Goal: Information Seeking & Learning: Find specific fact

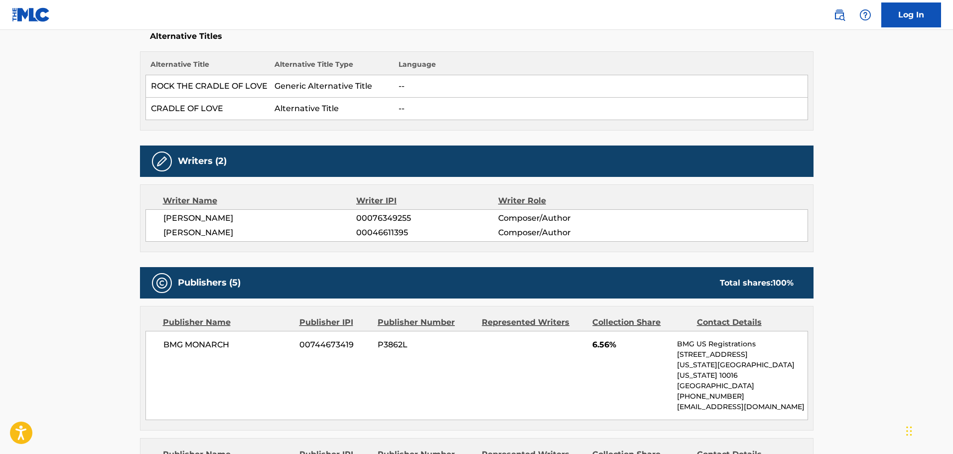
scroll to position [149, 0]
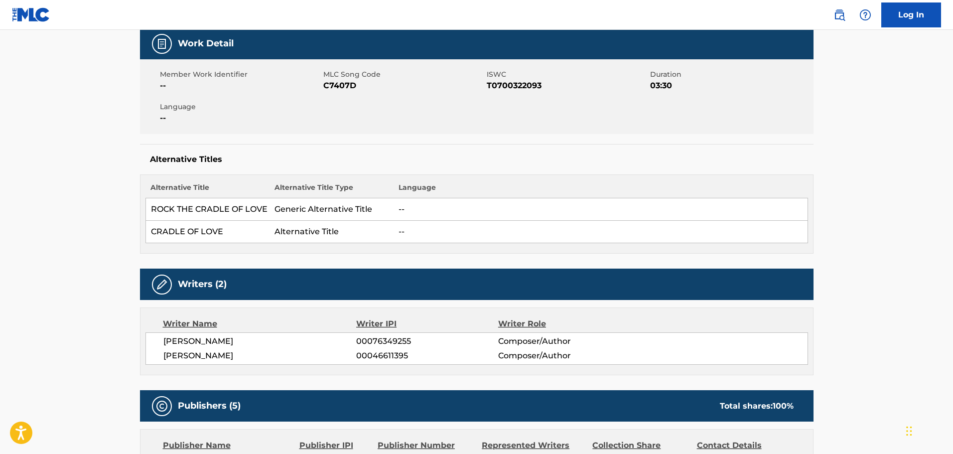
click at [338, 84] on span "C7407D" at bounding box center [403, 86] width 161 height 12
copy span "C7407D"
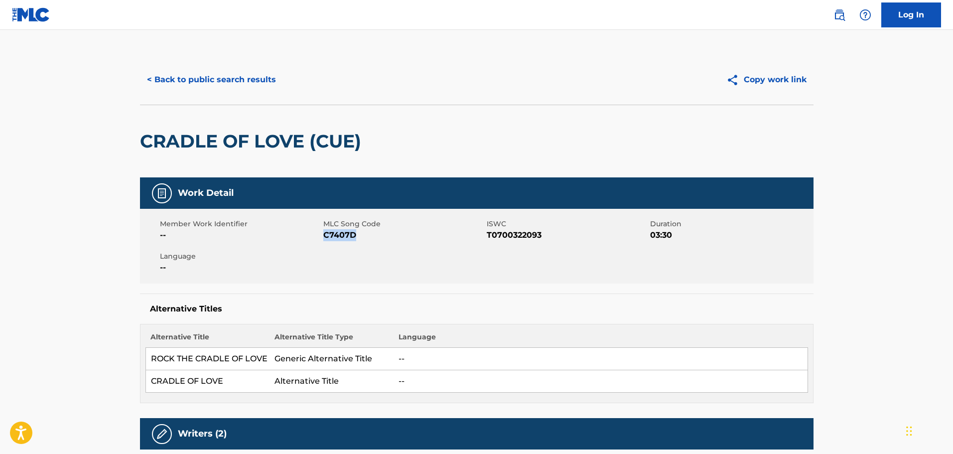
click at [231, 68] on button "< Back to public search results" at bounding box center [211, 79] width 143 height 25
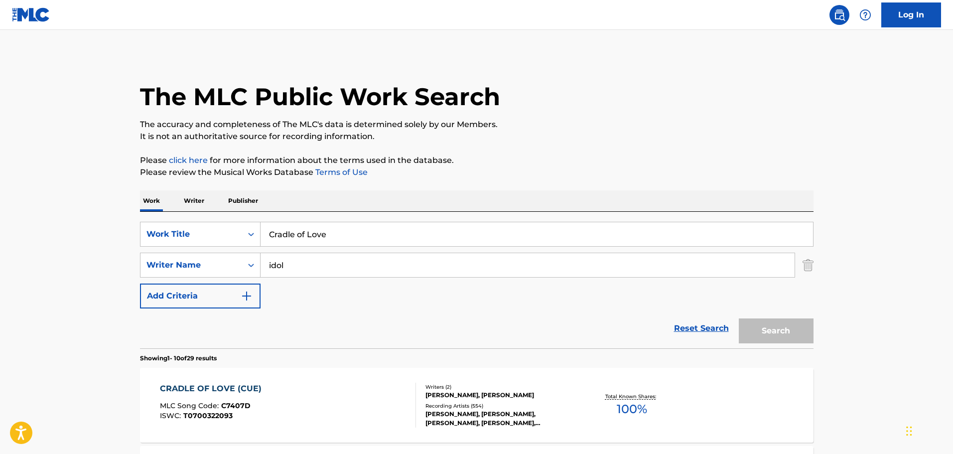
scroll to position [57, 0]
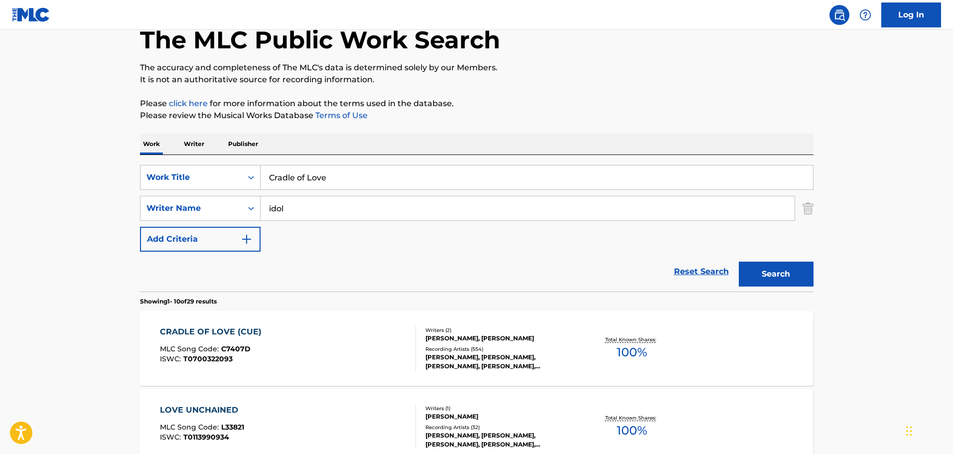
drag, startPoint x: 370, startPoint y: 175, endPoint x: 4, endPoint y: 156, distance: 366.1
paste input "I Can't Watch This"
type input "I Can't Watch This"
click at [391, 242] on div "SearchWithCriteria7c17df53-c43c-47ad-a6b8-cd2653166814 Work Title I Can't Watch…" at bounding box center [476, 208] width 673 height 87
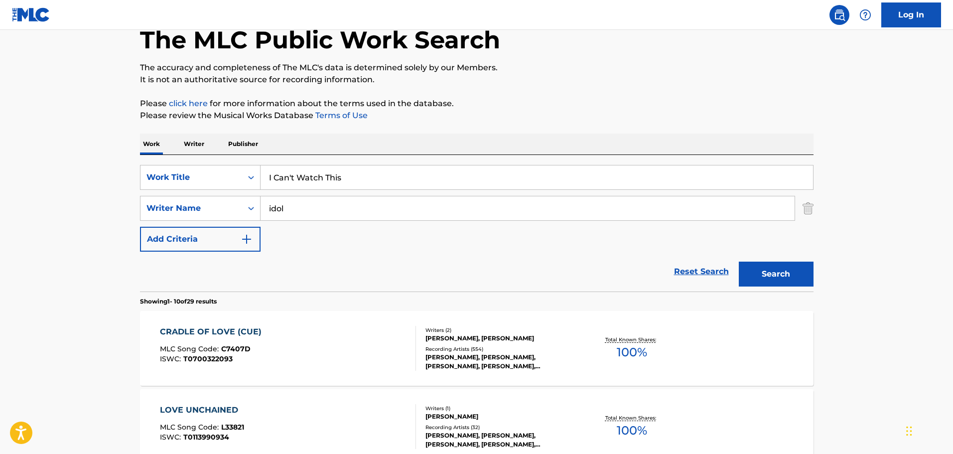
drag, startPoint x: 390, startPoint y: 213, endPoint x: 6, endPoint y: 184, distance: 385.2
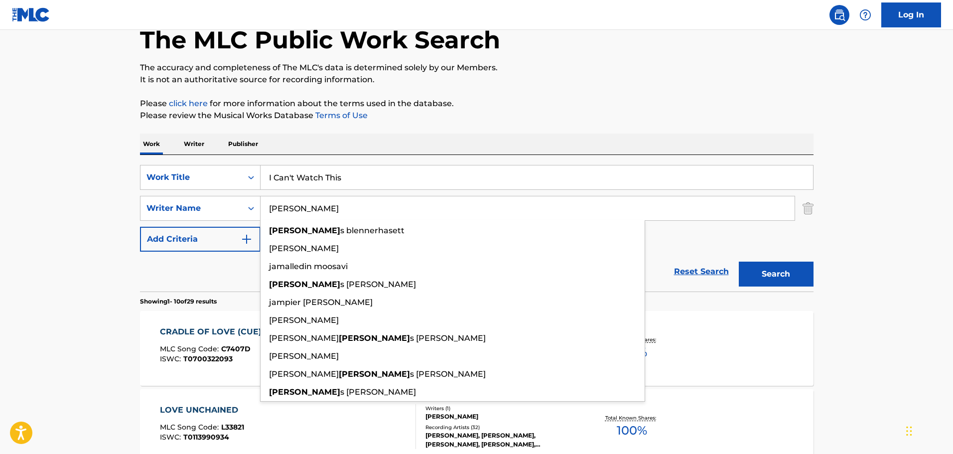
type input "[PERSON_NAME]"
click at [739, 262] on button "Search" at bounding box center [776, 274] width 75 height 25
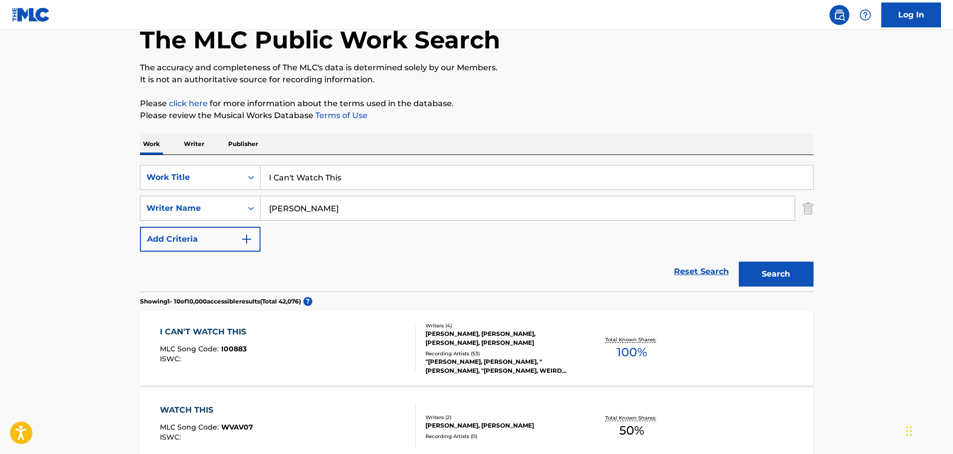
click at [385, 332] on div "I CAN'T WATCH THIS MLC Song Code : I00883 ISWC :" at bounding box center [288, 348] width 256 height 45
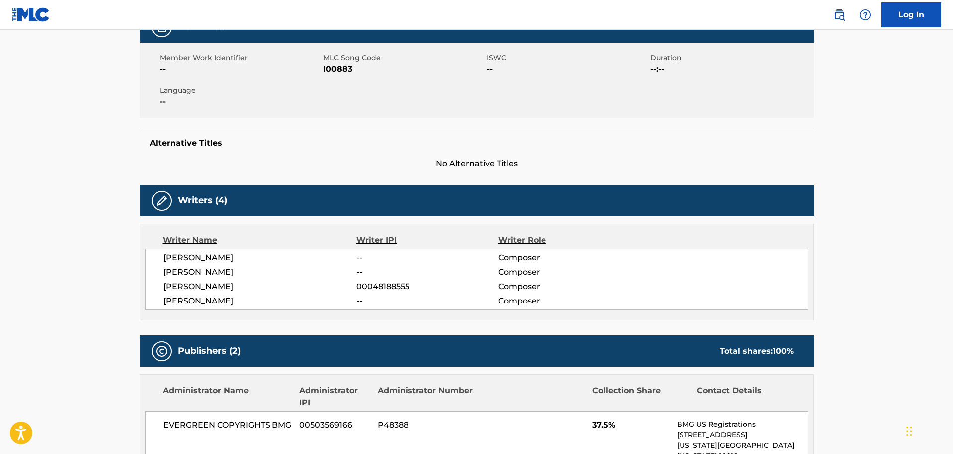
scroll to position [149, 0]
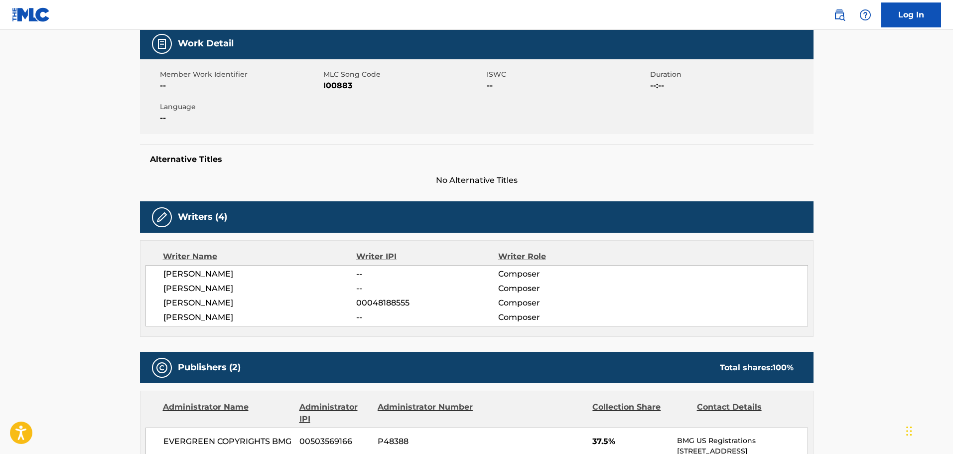
click at [339, 87] on span "I00883" at bounding box center [403, 86] width 161 height 12
copy span "I00883"
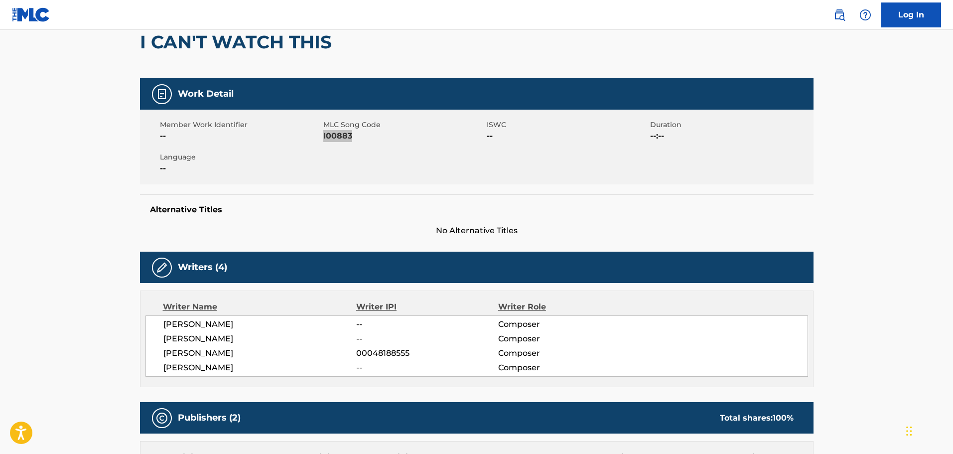
scroll to position [0, 0]
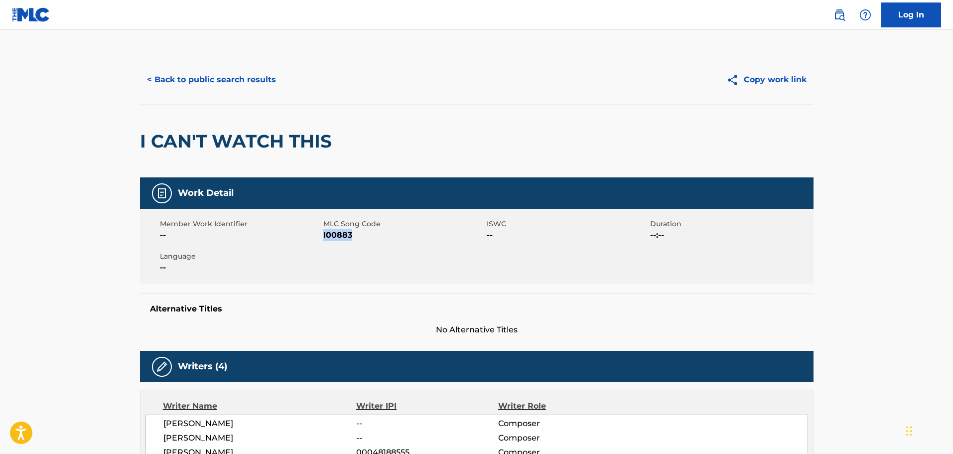
click at [208, 76] on button "< Back to public search results" at bounding box center [211, 79] width 143 height 25
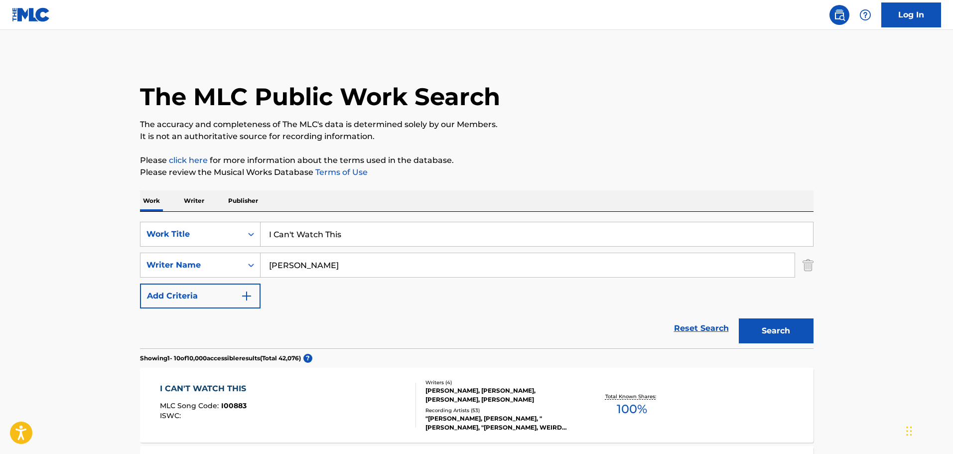
scroll to position [57, 0]
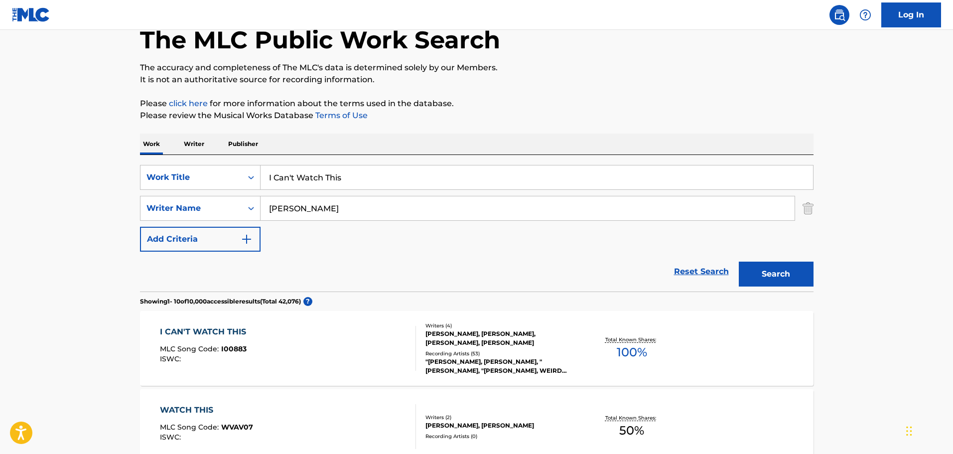
drag, startPoint x: 393, startPoint y: 182, endPoint x: -277, endPoint y: 153, distance: 671.1
click at [0, 153] on html "Accessibility Screen-Reader Guide, Feedback, and Issue Reporting | New window C…" at bounding box center [476, 170] width 953 height 454
paste input "Taco Grande"
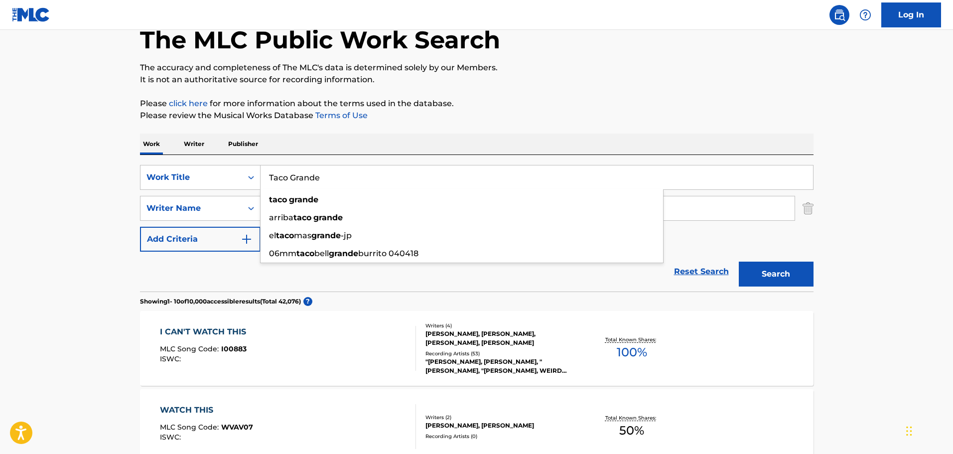
drag, startPoint x: -9, startPoint y: 180, endPoint x: -97, endPoint y: 180, distance: 87.7
click at [0, 180] on html "Accessibility Screen-Reader Guide, Feedback, and Issue Reporting | New window C…" at bounding box center [476, 170] width 953 height 454
paste input "rigger Happy"
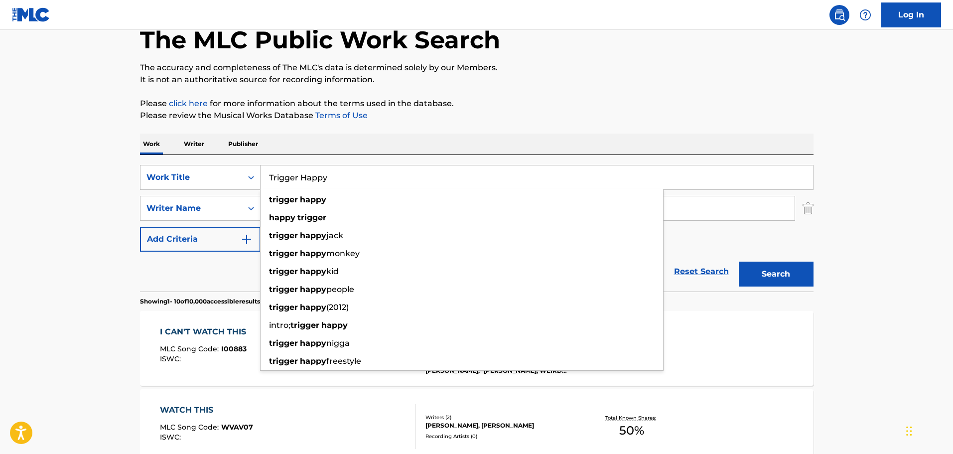
type input "Trigger Happy"
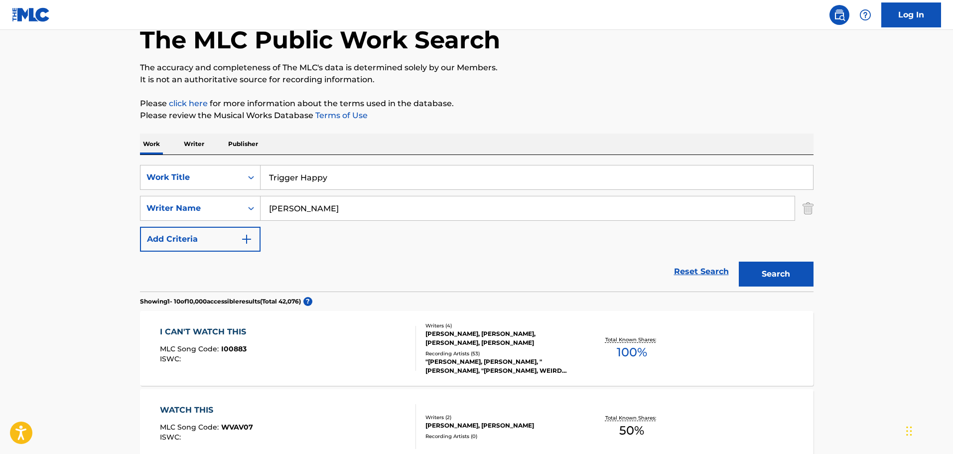
drag, startPoint x: 216, startPoint y: 199, endPoint x: -67, endPoint y: 198, distance: 283.4
click at [0, 198] on html "Accessibility Screen-Reader Guide, Feedback, and Issue Reporting | New window C…" at bounding box center [476, 170] width 953 height 454
click at [739, 262] on button "Search" at bounding box center [776, 274] width 75 height 25
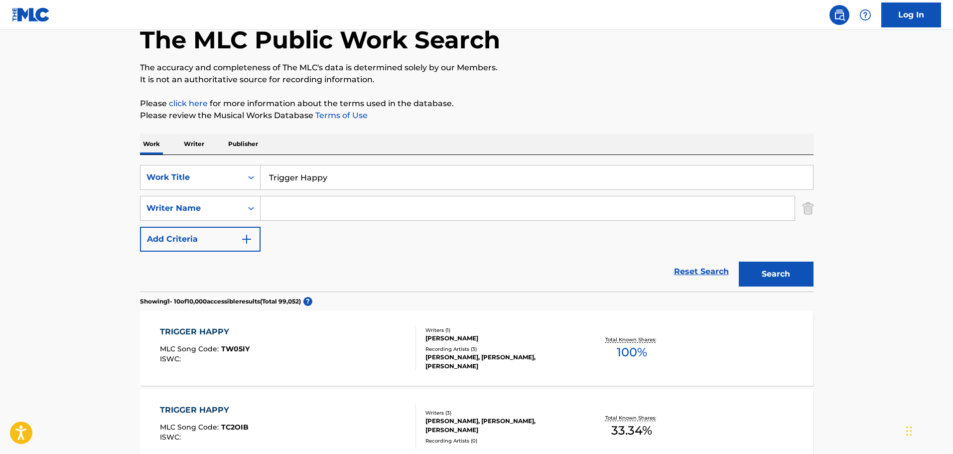
drag, startPoint x: 356, startPoint y: 175, endPoint x: -309, endPoint y: 164, distance: 665.6
click at [0, 164] on html "Accessibility Screen-Reader Guide, Feedback, and Issue Reporting | New window C…" at bounding box center [476, 170] width 953 height 454
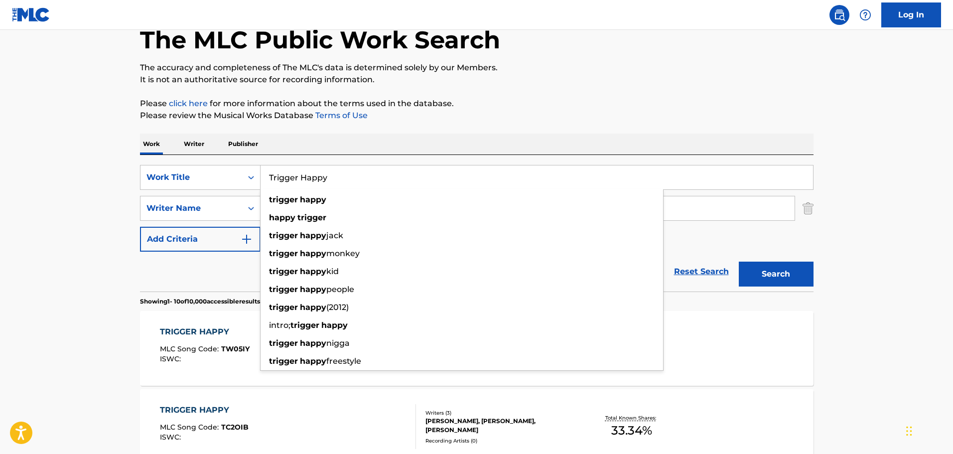
paste input "Smells Like Nirvana"
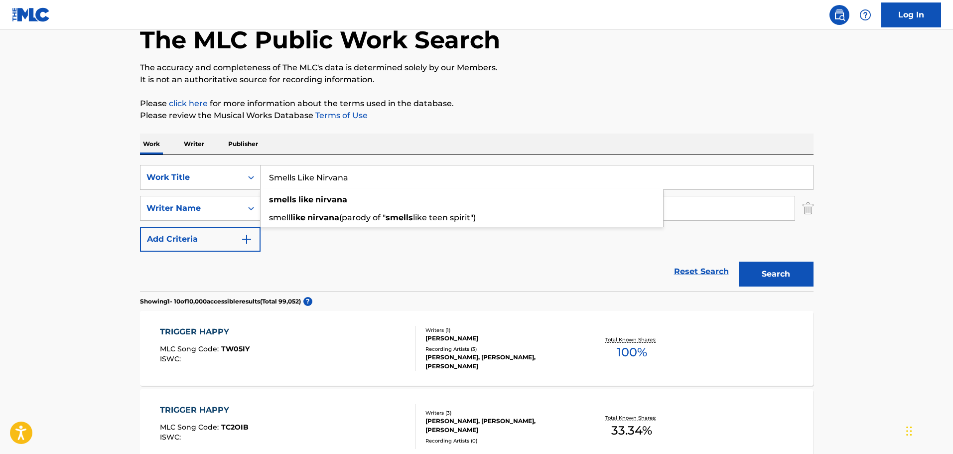
type input "Smells Like Nirvana"
click at [628, 112] on p "Please review the Musical Works Database Terms of Use" at bounding box center [476, 116] width 673 height 12
click at [811, 274] on button "Search" at bounding box center [776, 274] width 75 height 25
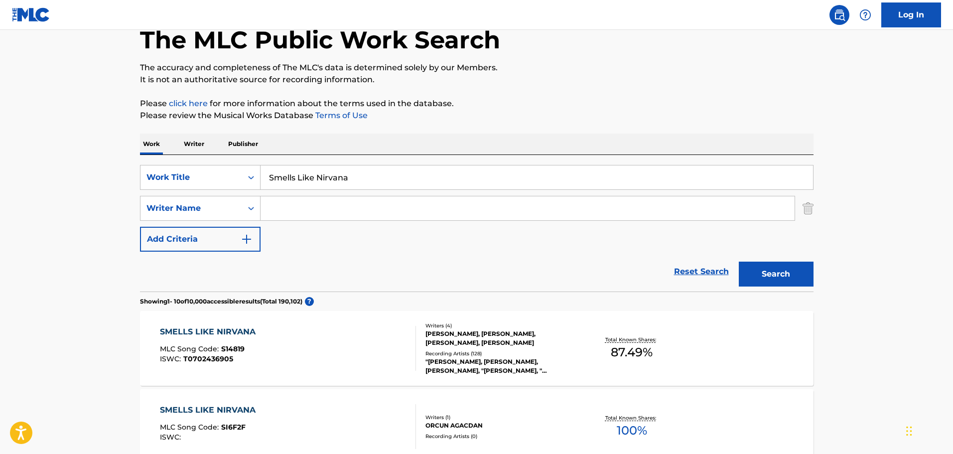
click at [349, 352] on div "SMELLS LIKE NIRVANA MLC Song Code : S14819 ISWC : T0702436905" at bounding box center [288, 348] width 256 height 45
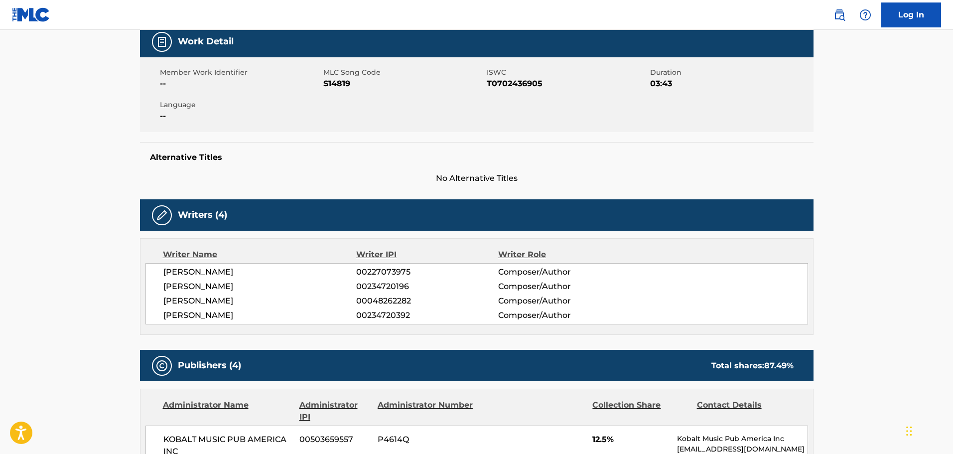
scroll to position [50, 0]
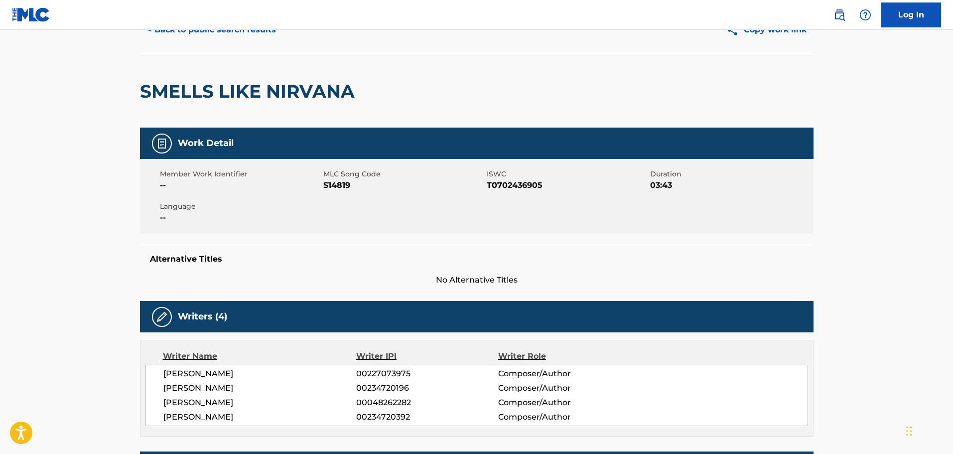
click at [222, 44] on div "< Back to public search results Copy work link" at bounding box center [476, 30] width 673 height 50
click at [255, 40] on button "< Back to public search results" at bounding box center [211, 29] width 143 height 25
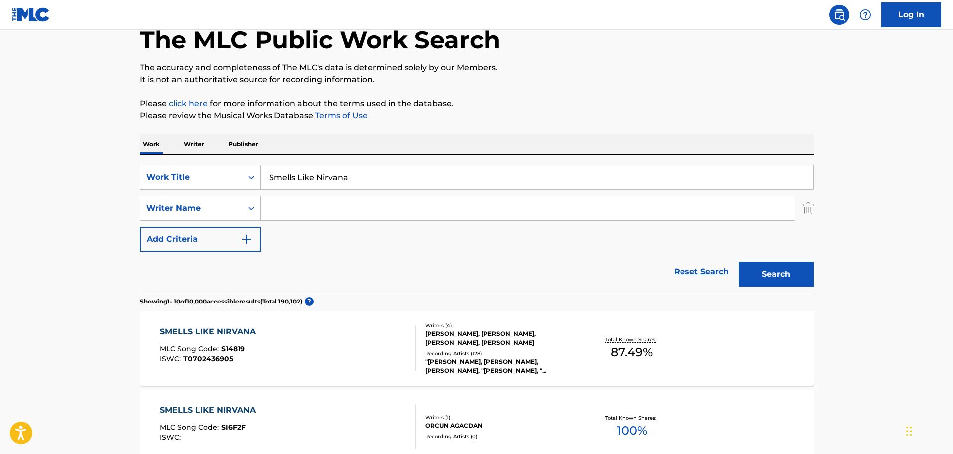
drag, startPoint x: 92, startPoint y: 169, endPoint x: -300, endPoint y: 162, distance: 392.1
click at [0, 162] on html "Accessibility Screen-Reader Guide, Feedback, and Issue Reporting | New window C…" at bounding box center [476, 170] width 953 height 454
paste input "Trigger Happy"
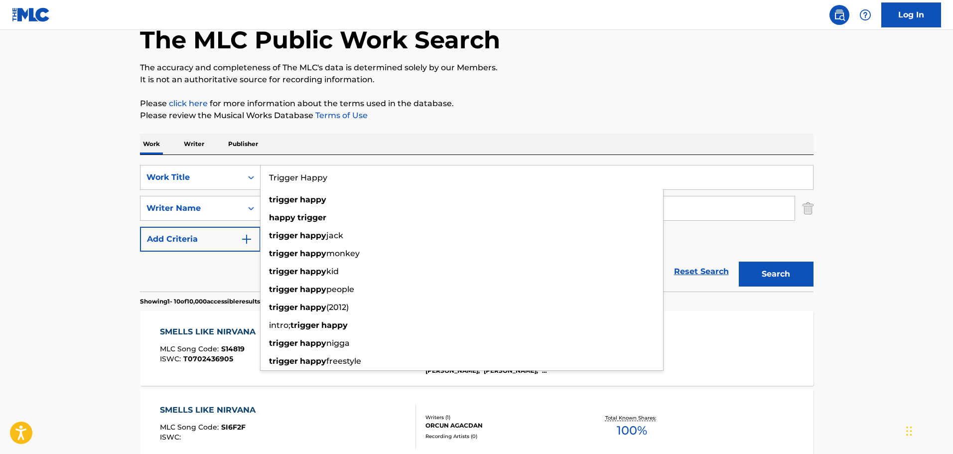
type input "Trigger Happy"
drag, startPoint x: 55, startPoint y: 243, endPoint x: 297, endPoint y: 210, distance: 243.8
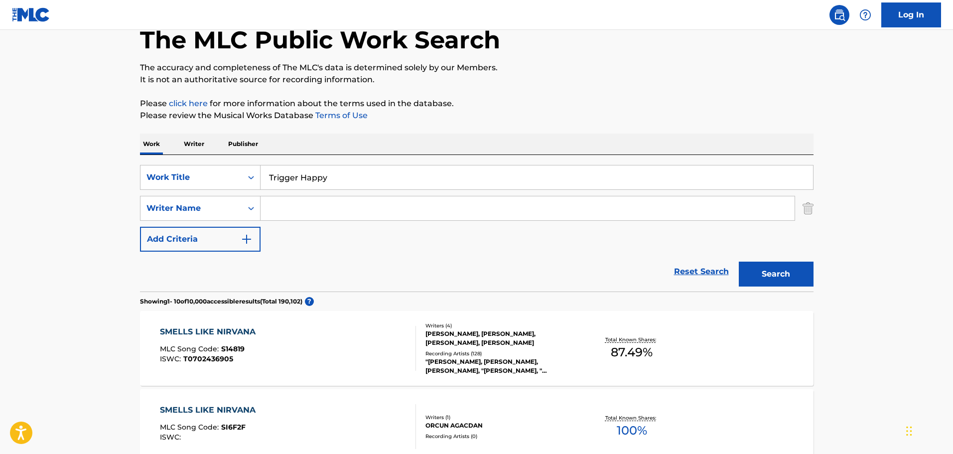
click at [372, 218] on input "Search Form" at bounding box center [528, 208] width 534 height 24
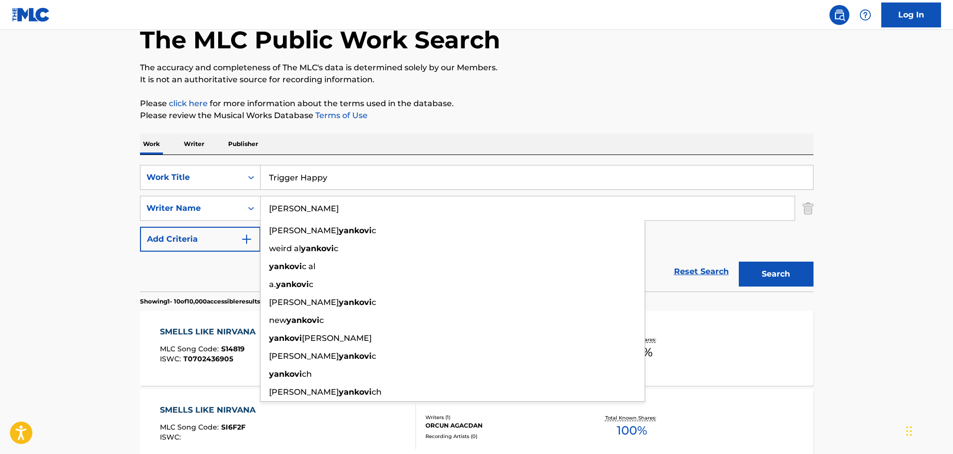
type input "[PERSON_NAME]"
click at [739, 262] on button "Search" at bounding box center [776, 274] width 75 height 25
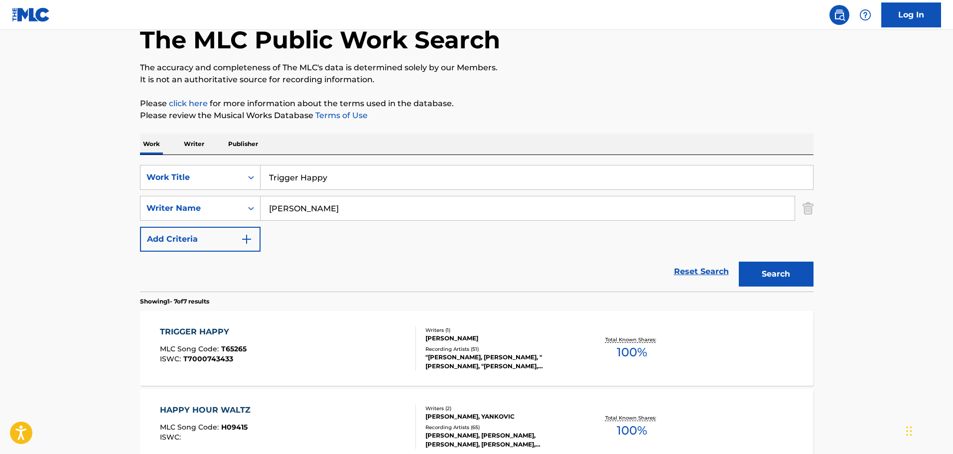
click at [527, 337] on div "[PERSON_NAME]" at bounding box center [500, 338] width 150 height 9
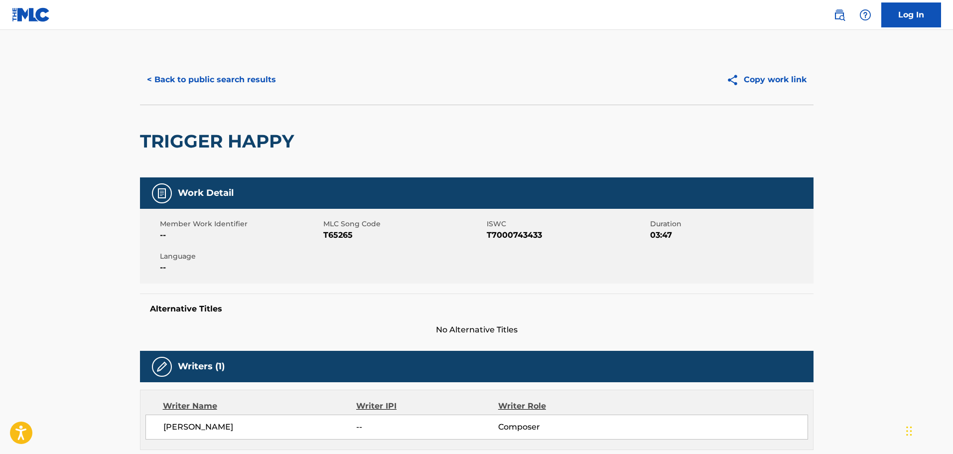
click at [228, 75] on button "< Back to public search results" at bounding box center [211, 79] width 143 height 25
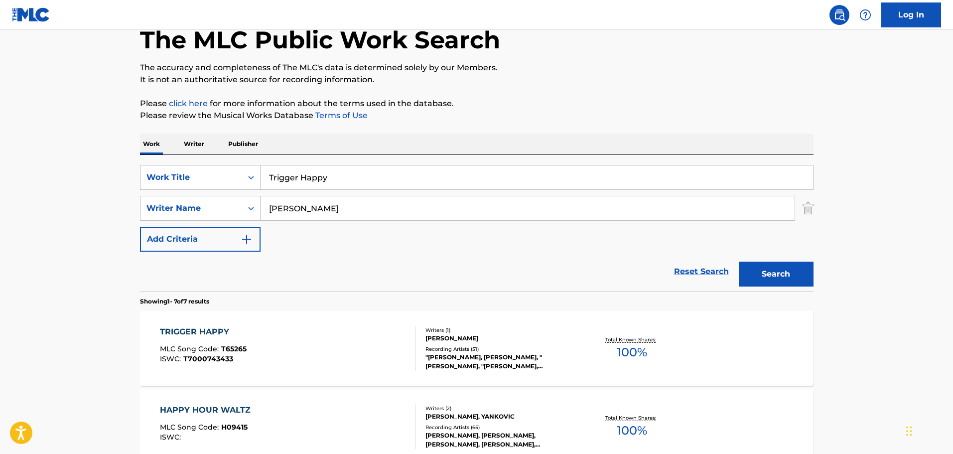
drag, startPoint x: 67, startPoint y: 167, endPoint x: -91, endPoint y: 167, distance: 158.4
click at [0, 167] on html "Accessibility Screen-Reader Guide, Feedback, and Issue Reporting | New window C…" at bounding box center [476, 170] width 953 height 454
paste input "Ain't No Other Man"
type input "Ain't No Other Man"
drag, startPoint x: 321, startPoint y: 268, endPoint x: 335, endPoint y: 218, distance: 51.1
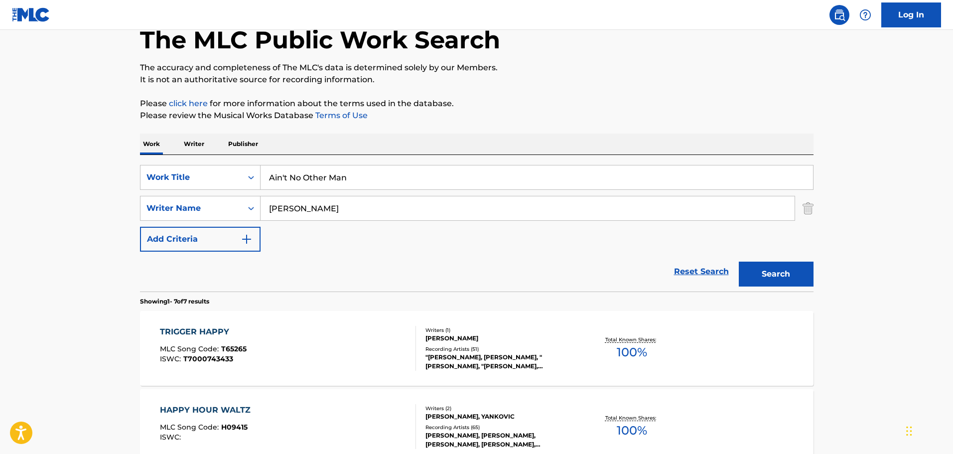
click at [321, 267] on div "Reset Search Search" at bounding box center [476, 272] width 673 height 40
drag, startPoint x: 270, startPoint y: 200, endPoint x: 77, endPoint y: 197, distance: 193.3
click at [85, 202] on main "The MLC Public Work Search The accuracy and completeness of The MLC's data is d…" at bounding box center [476, 440] width 953 height 934
click at [739, 262] on button "Search" at bounding box center [776, 274] width 75 height 25
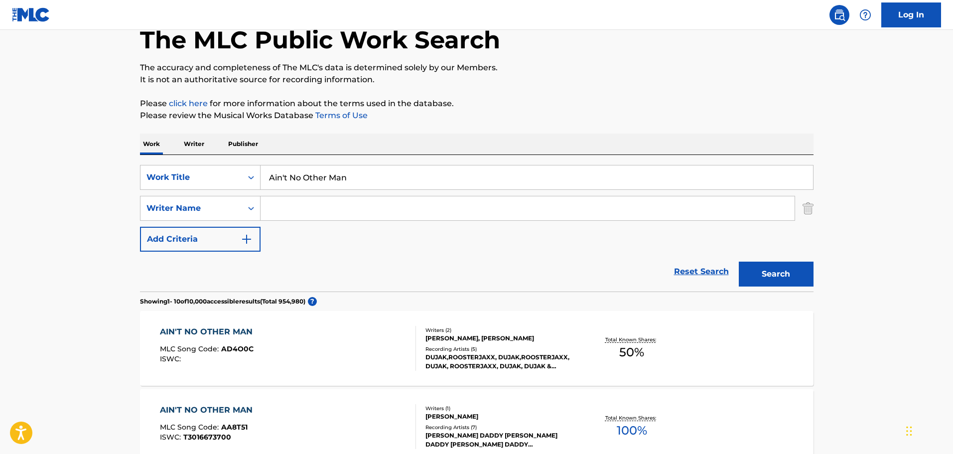
scroll to position [107, 0]
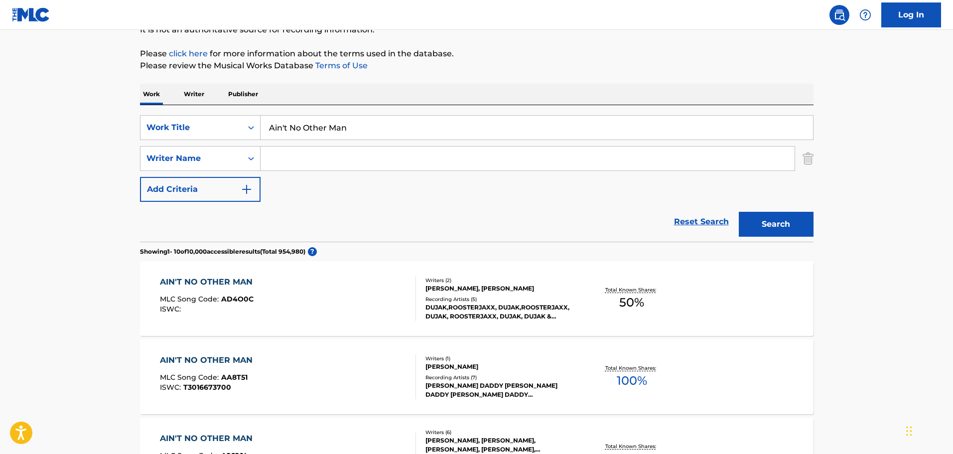
click at [376, 168] on input "Search Form" at bounding box center [528, 158] width 534 height 24
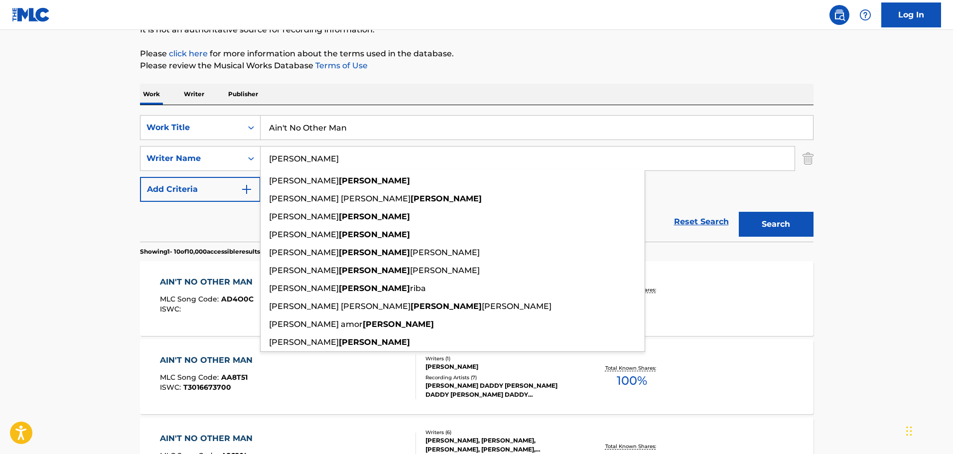
type input "[PERSON_NAME]"
click at [739, 212] on button "Search" at bounding box center [776, 224] width 75 height 25
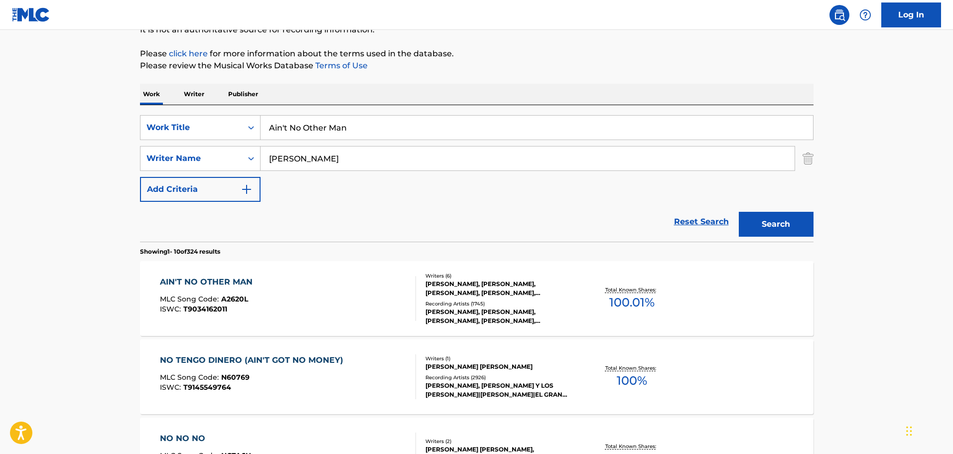
click at [365, 313] on div "AIN'T NO OTHER MAN MLC Song Code : A2620L ISWC : T9034162011" at bounding box center [288, 298] width 256 height 45
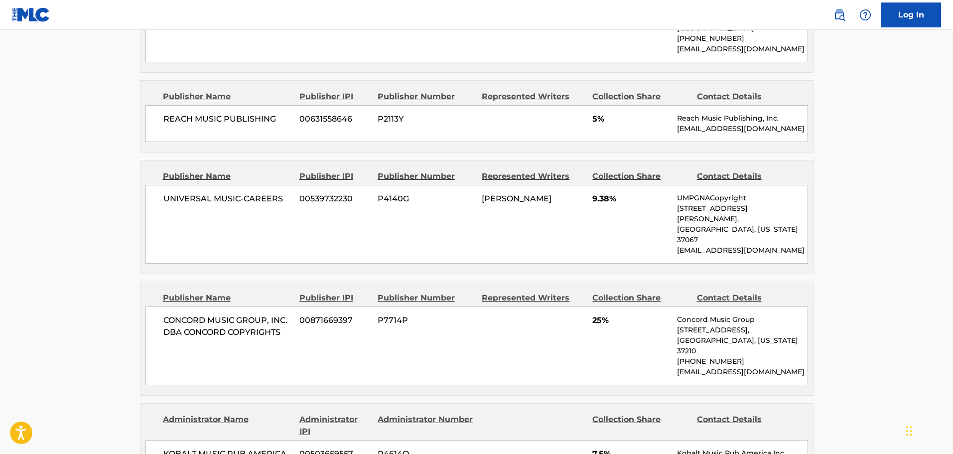
scroll to position [946, 0]
